Goal: Information Seeking & Learning: Learn about a topic

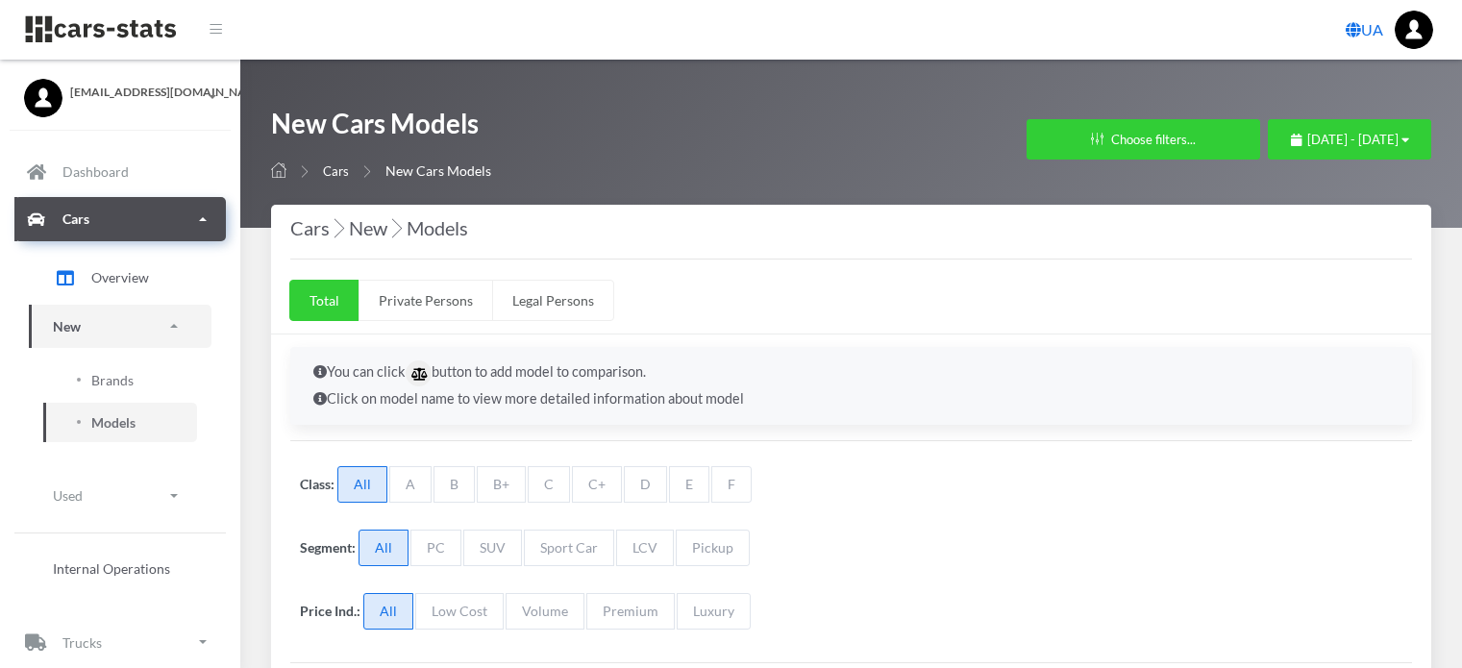
select select "25"
select select "BYD"
click at [108, 380] on span "Brands" at bounding box center [112, 380] width 42 height 20
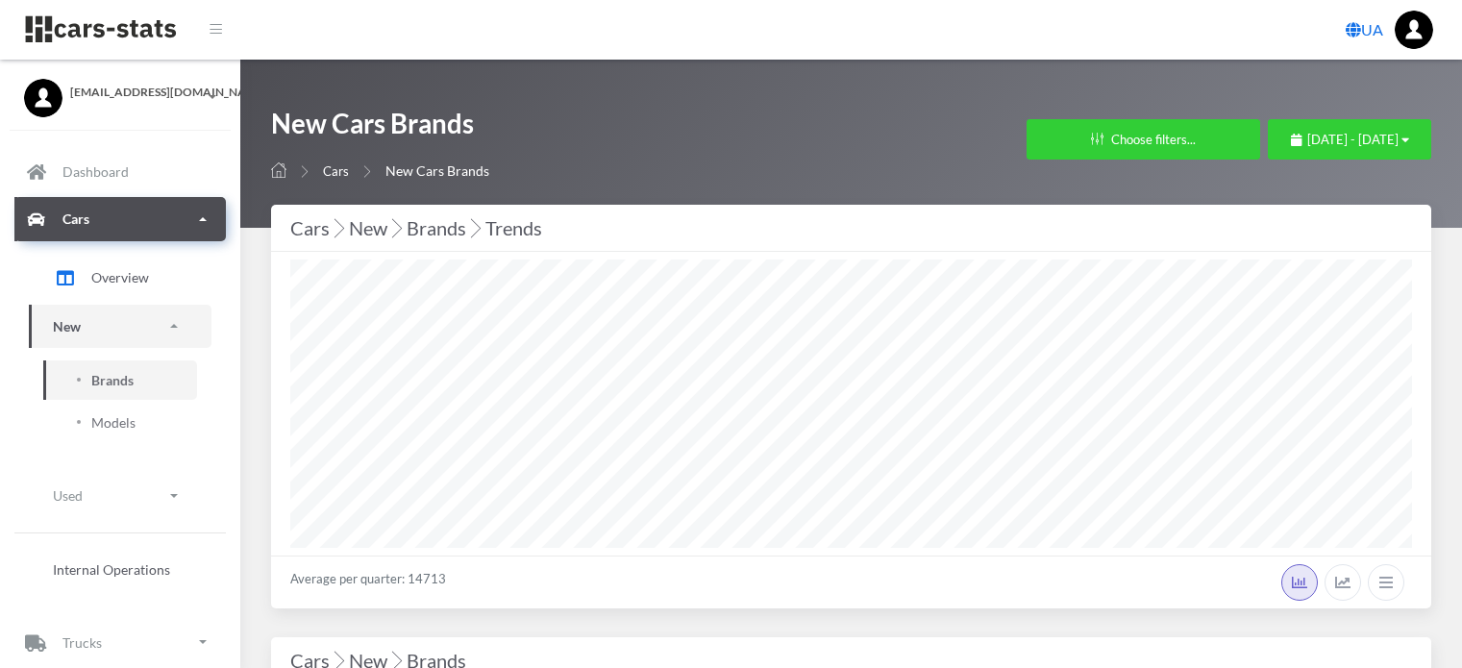
select select "25"
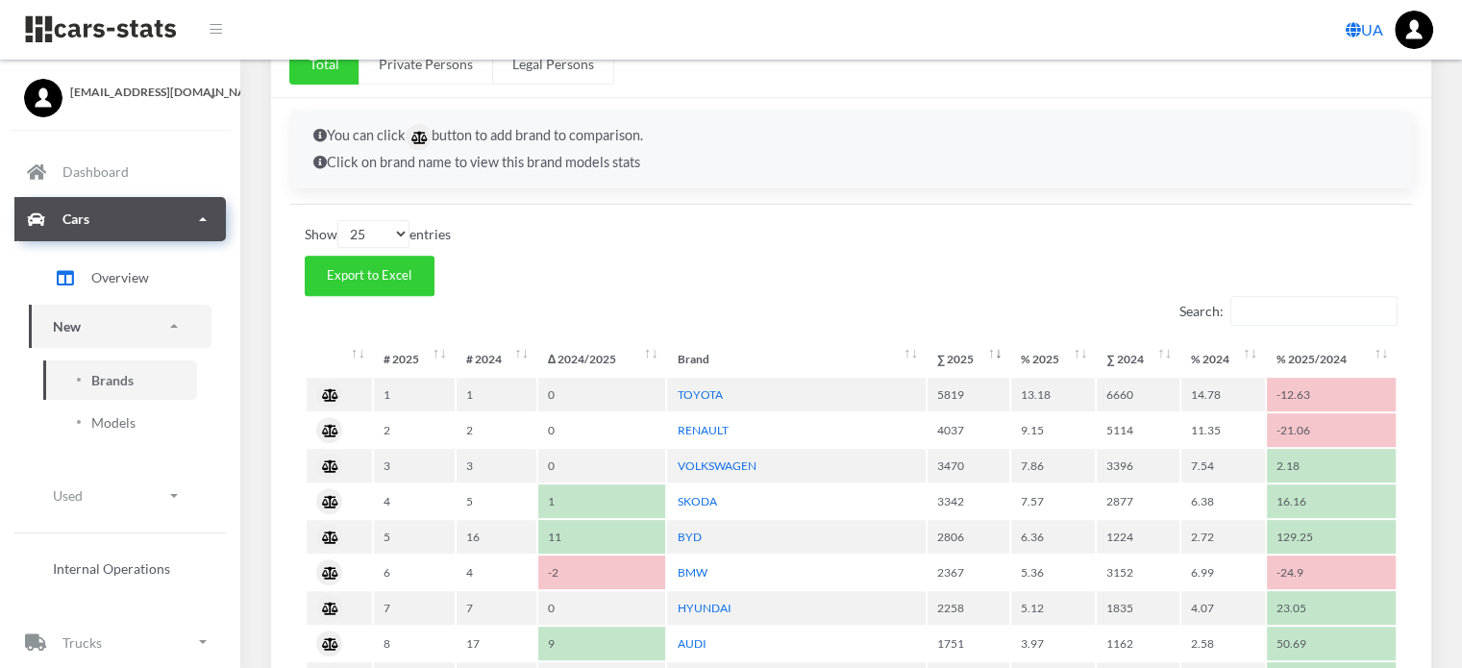
scroll to position [865, 0]
